Goal: Task Accomplishment & Management: Use online tool/utility

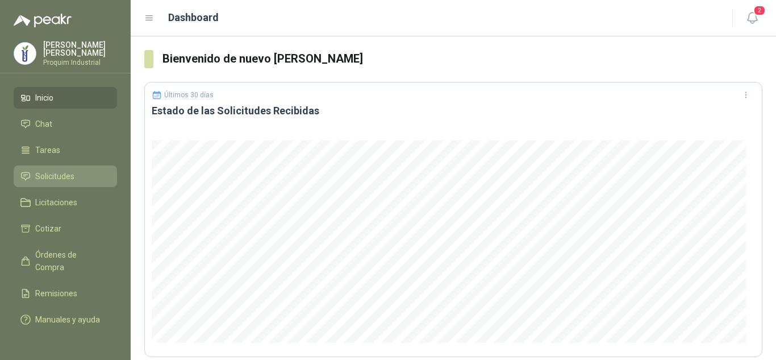
click at [93, 186] on link "Solicitudes" at bounding box center [65, 176] width 103 height 22
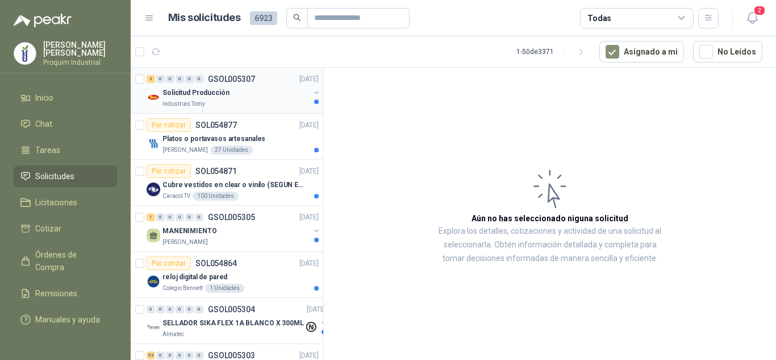
click at [222, 99] on div "Industrias Tomy" at bounding box center [235, 103] width 147 height 9
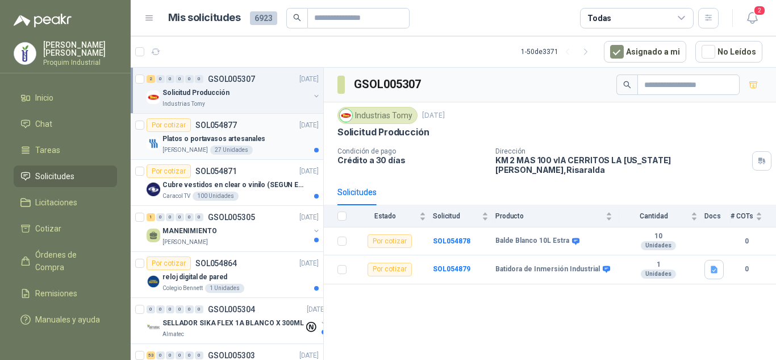
click at [255, 128] on div "Por cotizar SOL054877 [DATE]" at bounding box center [233, 125] width 172 height 14
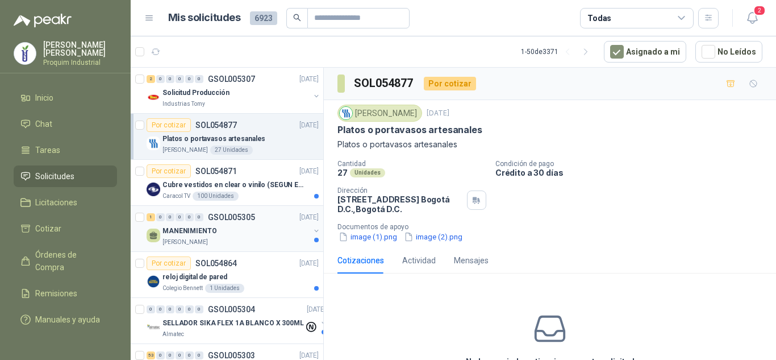
click at [268, 240] on div "[PERSON_NAME]" at bounding box center [235, 241] width 147 height 9
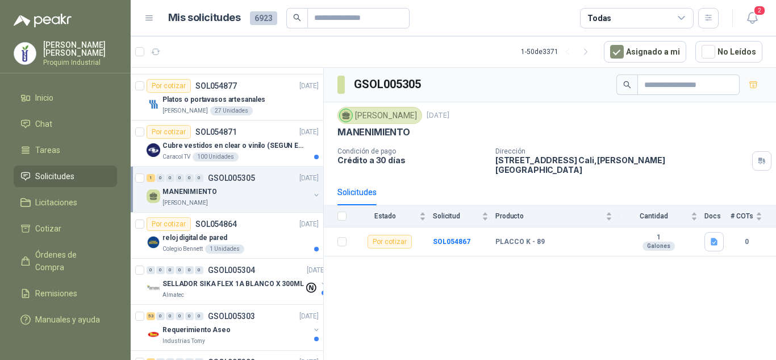
scroll to position [57, 0]
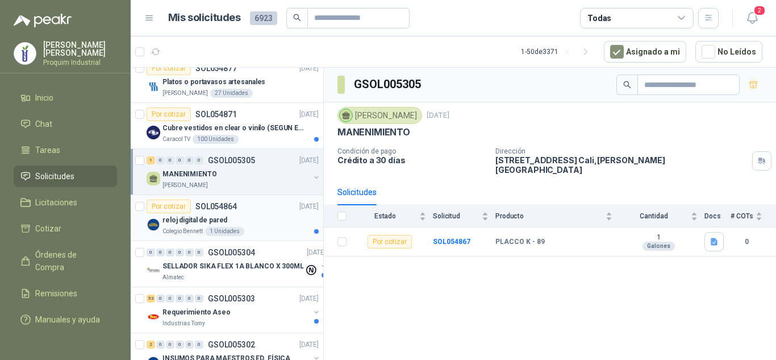
click at [264, 222] on div "reloj digital de pared" at bounding box center [240, 220] width 156 height 14
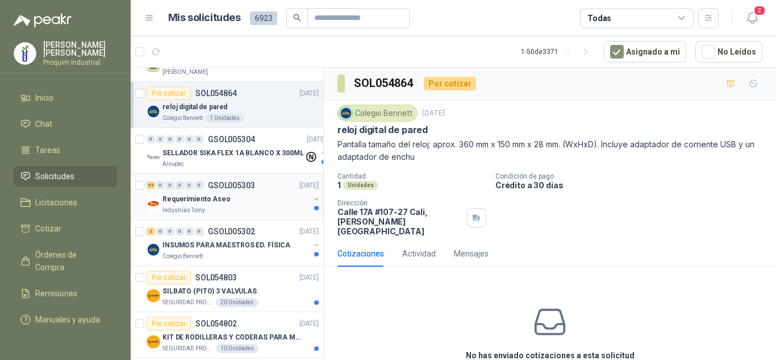
scroll to position [170, 0]
click at [260, 216] on div "53 0 0 0 0 0 GSOL005303 [DATE] Requerimiento Aseo Industrias Tomy" at bounding box center [227, 196] width 193 height 46
click at [256, 205] on div "Industrias Tomy" at bounding box center [235, 209] width 147 height 9
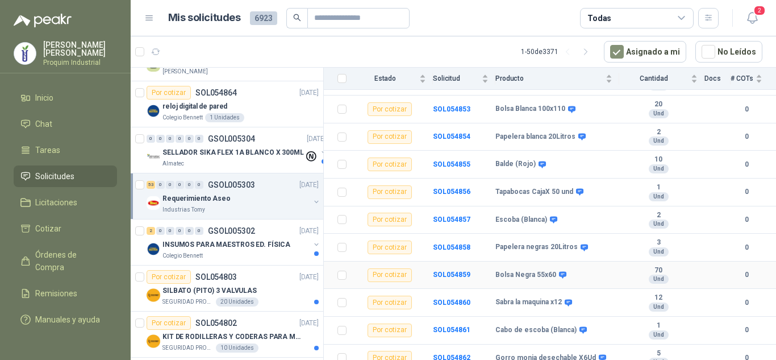
scroll to position [1328, 0]
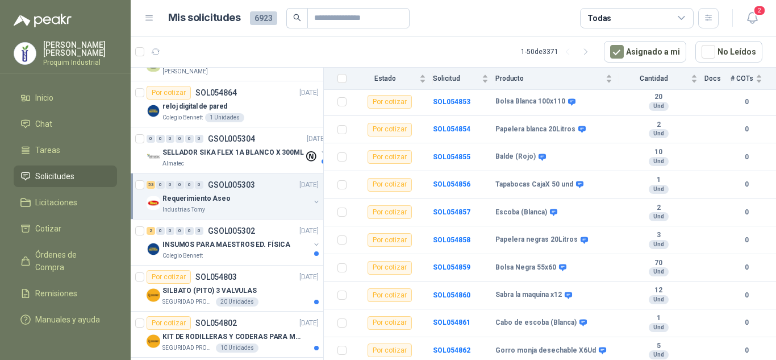
click at [344, 78] on th at bounding box center [339, 79] width 30 height 22
click at [347, 79] on th at bounding box center [339, 79] width 30 height 22
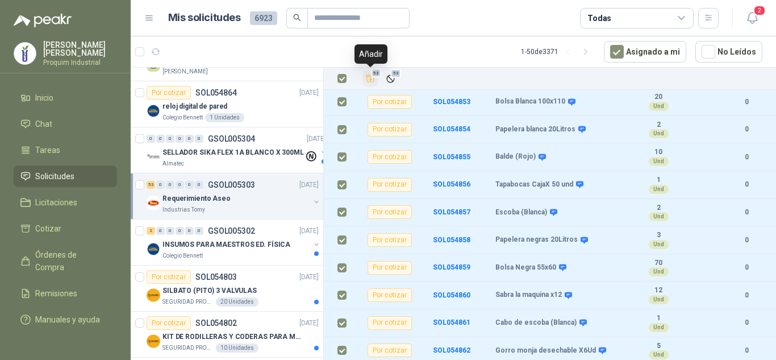
click at [377, 80] on button "53" at bounding box center [370, 78] width 16 height 16
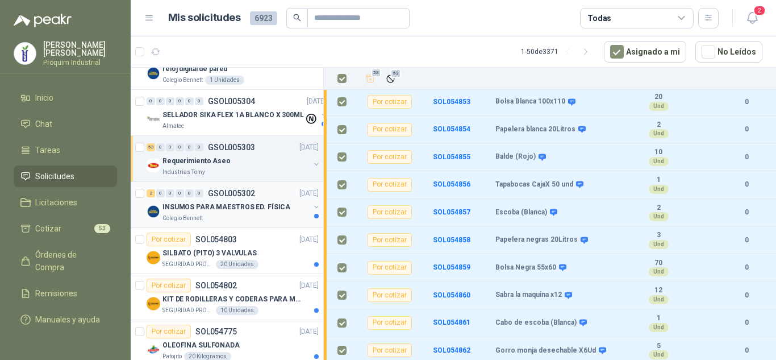
scroll to position [227, 0]
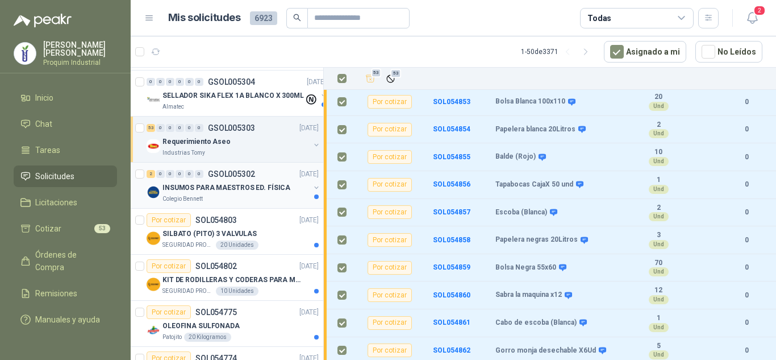
click at [250, 195] on div "Colegio Bennett" at bounding box center [235, 198] width 147 height 9
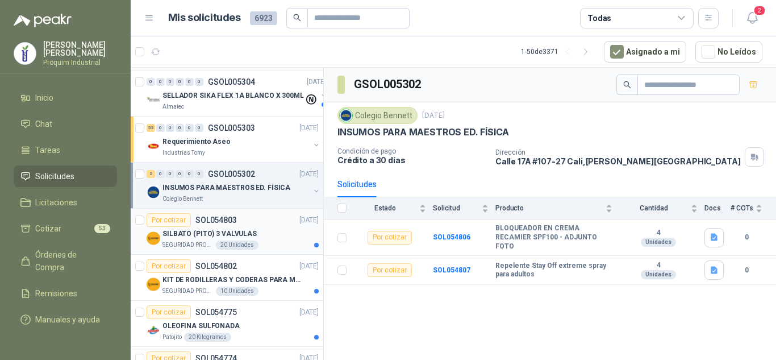
click at [261, 231] on div "SILBATO (PITO) 3 VALVULAS" at bounding box center [240, 234] width 156 height 14
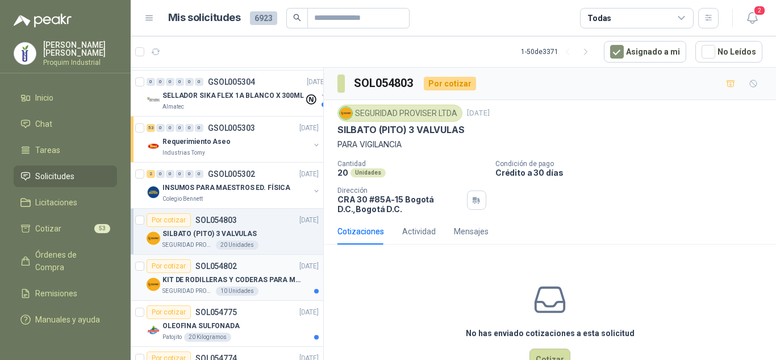
click at [260, 270] on div "Por cotizar SOL054802 [DATE]" at bounding box center [233, 266] width 172 height 14
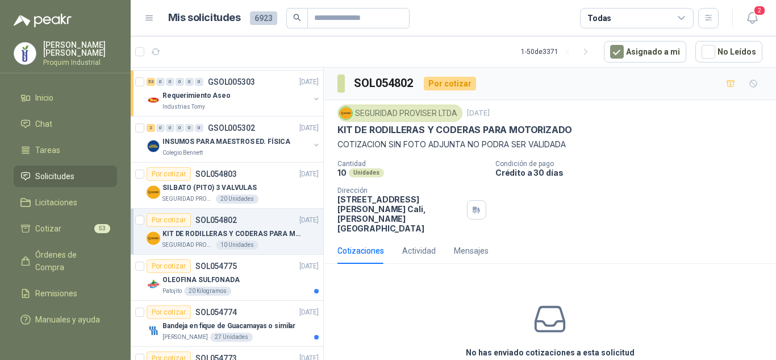
scroll to position [341, 0]
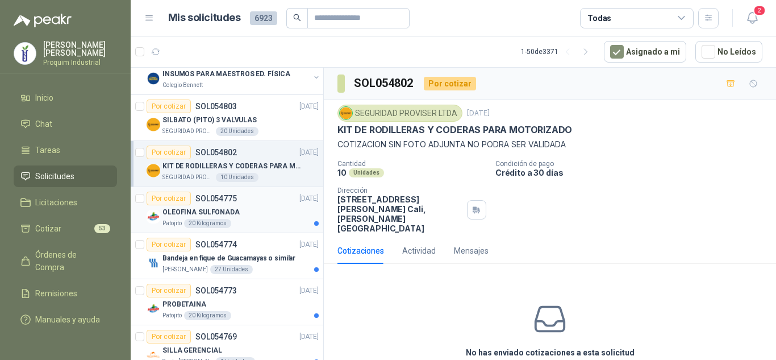
click at [253, 210] on div "OLEOFINA SULFONADA" at bounding box center [240, 212] width 156 height 14
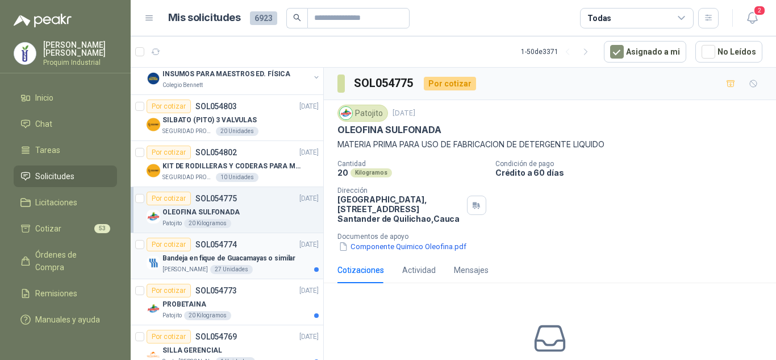
click at [250, 253] on p "Bandeja en fique de Guacamayas o similar" at bounding box center [228, 258] width 133 height 11
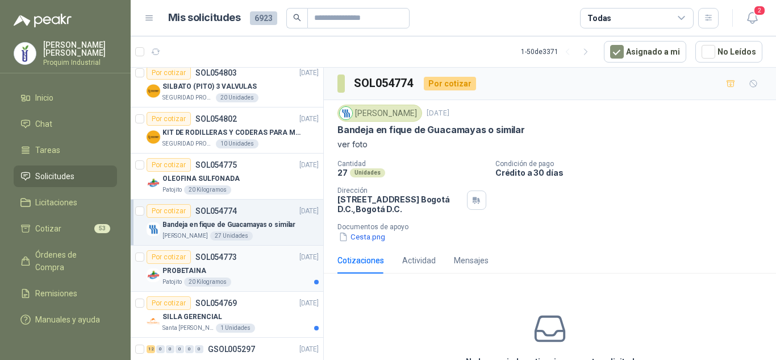
scroll to position [398, 0]
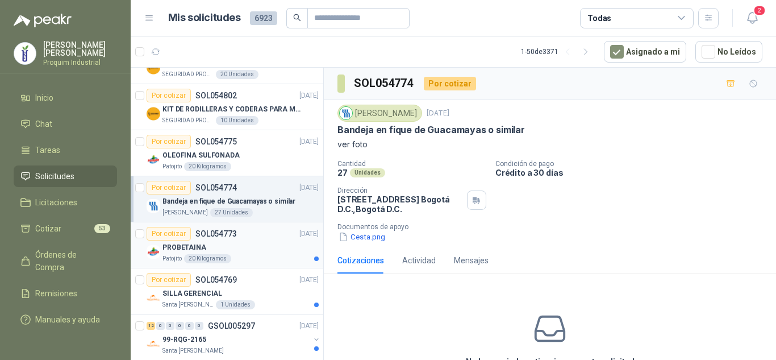
click at [253, 249] on div "PROBETAINA" at bounding box center [240, 247] width 156 height 14
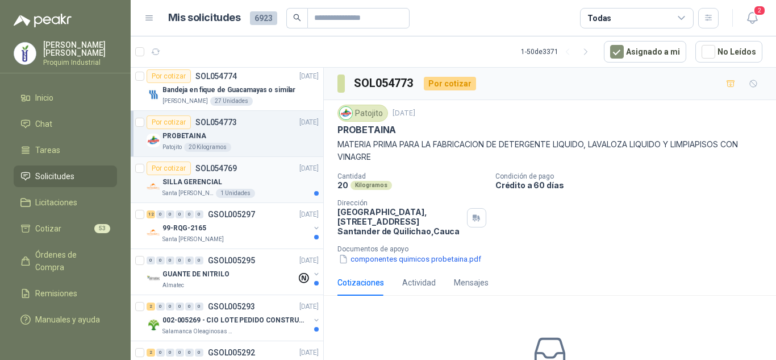
scroll to position [511, 0]
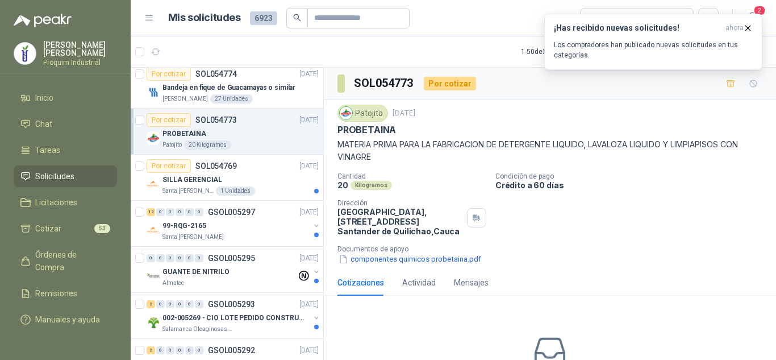
click at [741, 201] on div "Cantidad 20 Kilogramos Condición de pago Crédito a 60 días Dirección [GEOGRAPHI…" at bounding box center [549, 218] width 425 height 93
